Goal: Find specific page/section: Find specific page/section

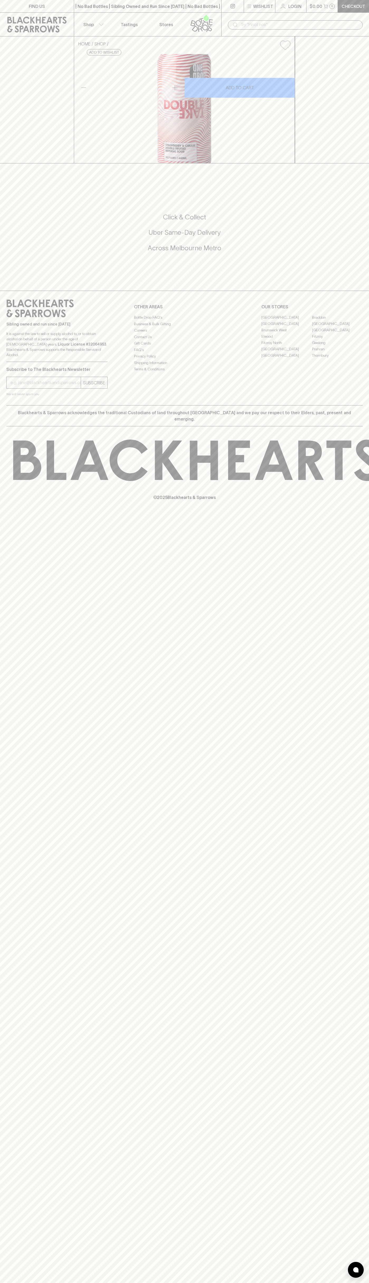
click at [45, 10] on link "FIND US" at bounding box center [37, 6] width 74 height 12
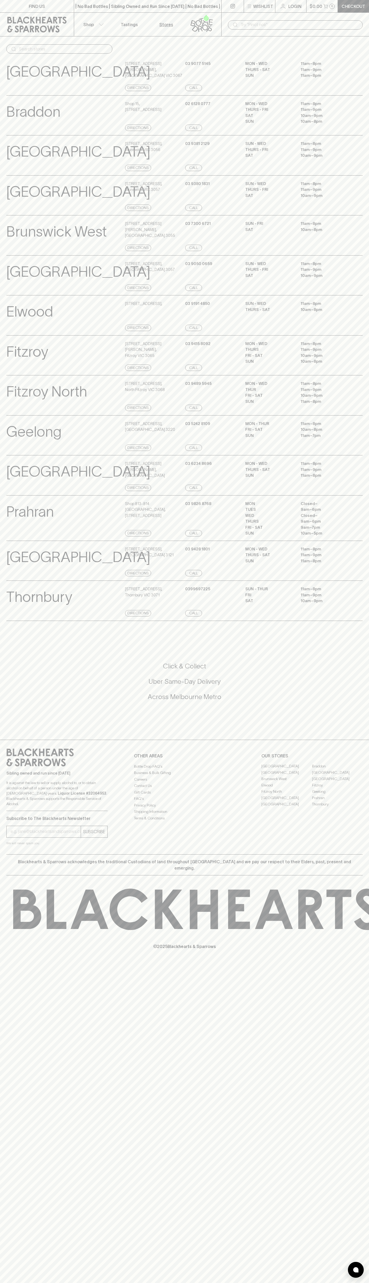
click at [358, 1062] on div "FIND US | No Bad Bottles | Sibling Owned and Run Since 2006 | No Bad Bottles | …" at bounding box center [184, 641] width 369 height 1283
click at [231, 1282] on html "FIND US | No Bad Bottles | Sibling Owned and Run Since 2006 | No Bad Bottles | …" at bounding box center [184, 641] width 369 height 1283
click at [22, 962] on div "© 2025 Blackhearts & Sparrows" at bounding box center [184, 918] width 369 height 87
